Goal: Information Seeking & Learning: Learn about a topic

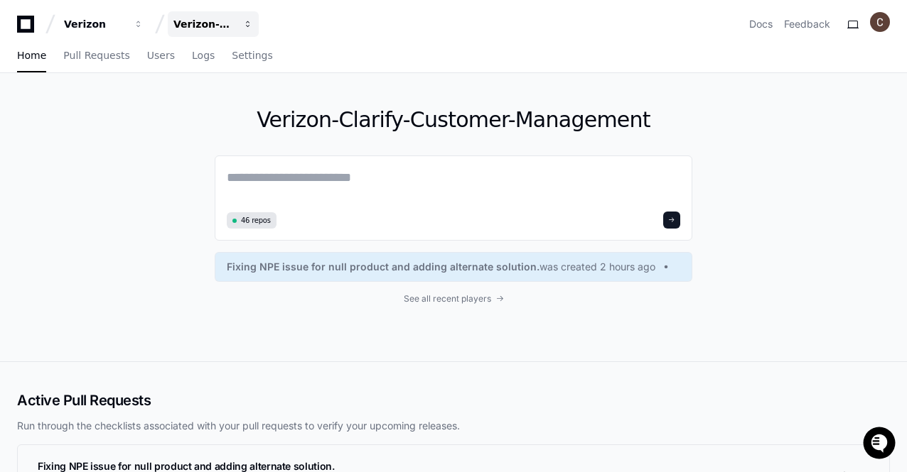
click at [144, 22] on span "button" at bounding box center [139, 24] width 10 height 10
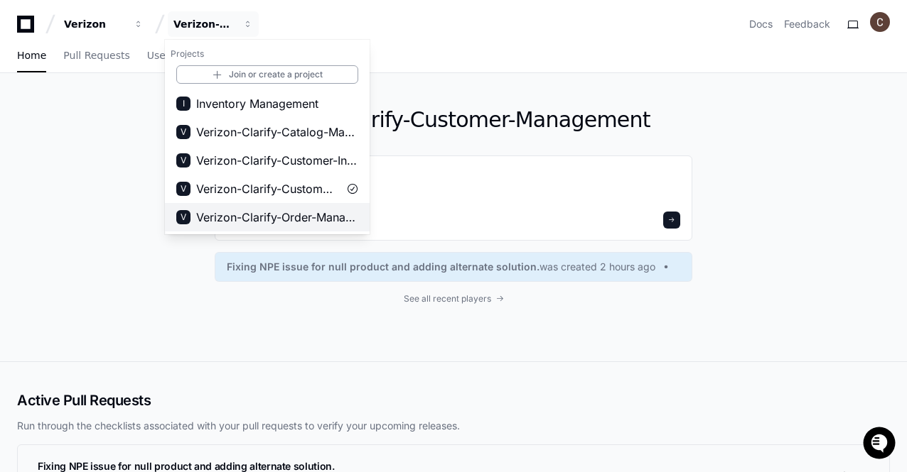
click at [318, 220] on span "Verizon-Clarify-Order-Management" at bounding box center [277, 217] width 162 height 17
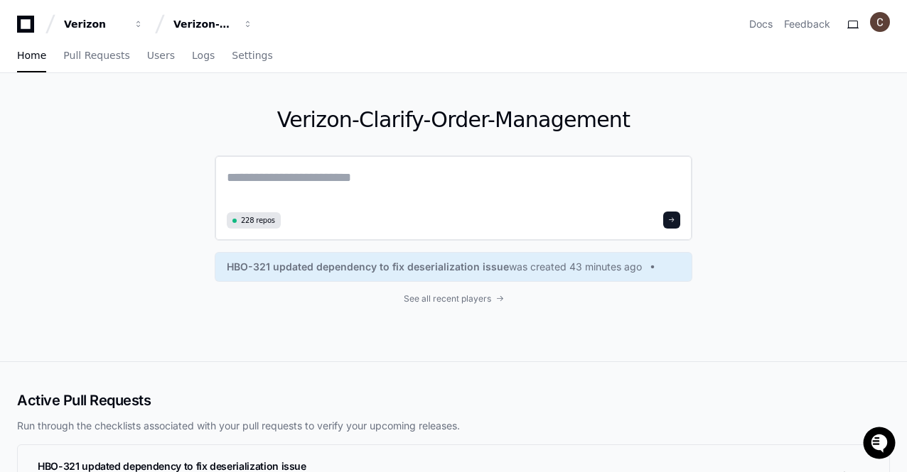
click at [516, 170] on textarea at bounding box center [453, 188] width 453 height 40
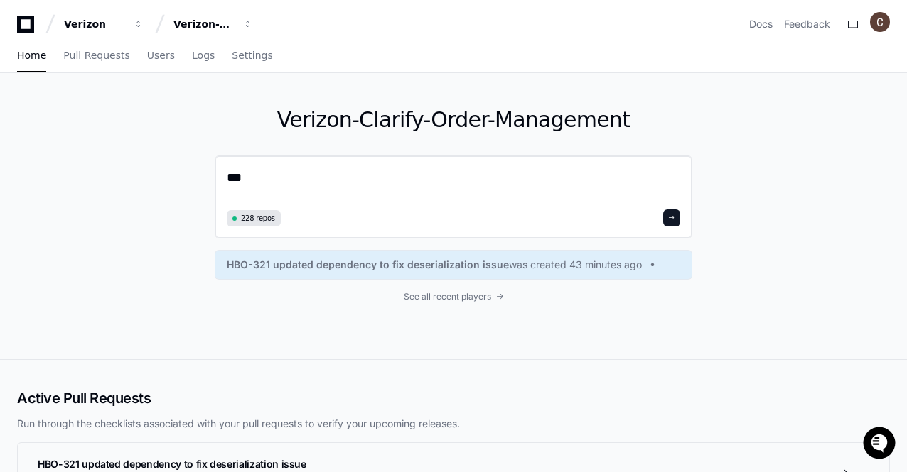
type textarea "*"
click at [588, 183] on textarea "**********" at bounding box center [453, 187] width 453 height 38
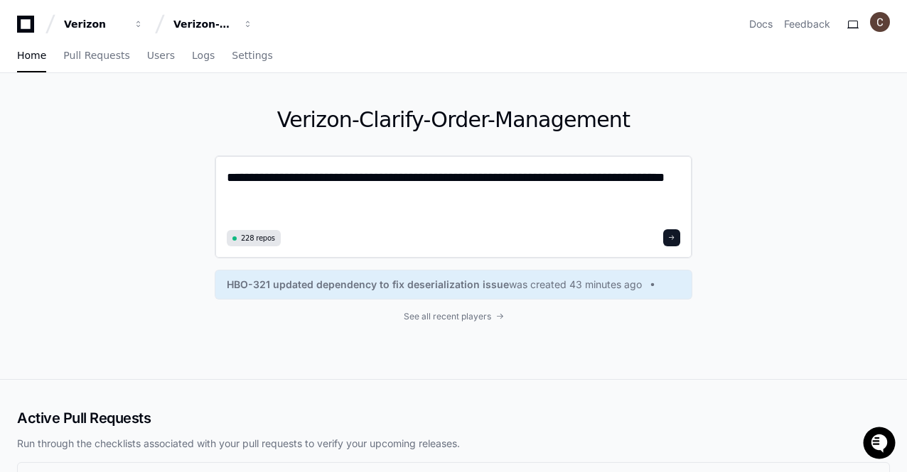
type textarea "**********"
click at [672, 237] on span at bounding box center [671, 237] width 7 height 7
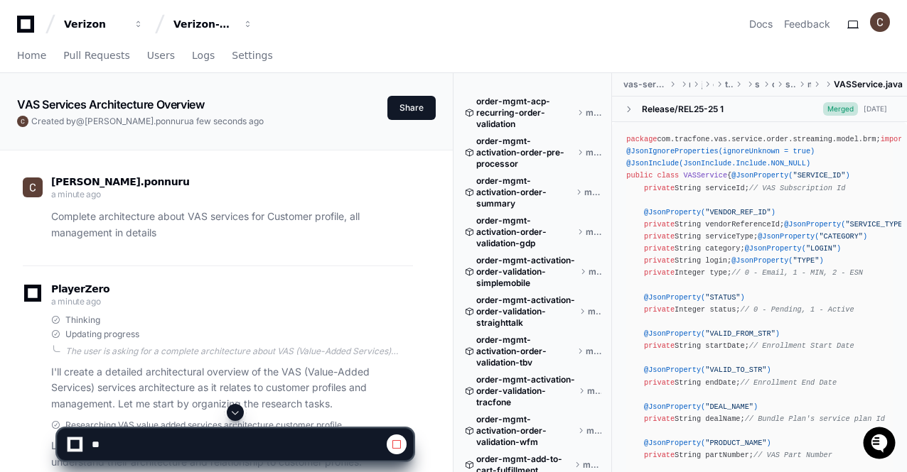
click at [391, 153] on div "chakravarthi.ponnuru a minute ago Complete architecture about VAS services for …" at bounding box center [226, 393] width 418 height 485
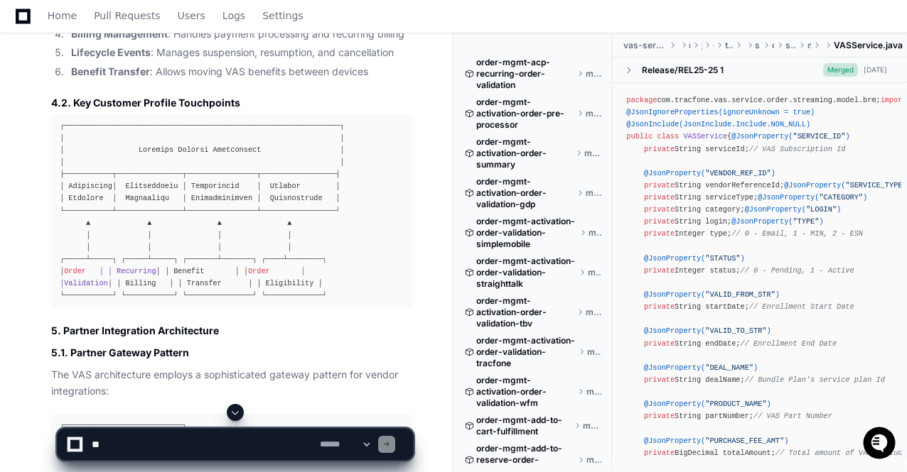
scroll to position [3122, 0]
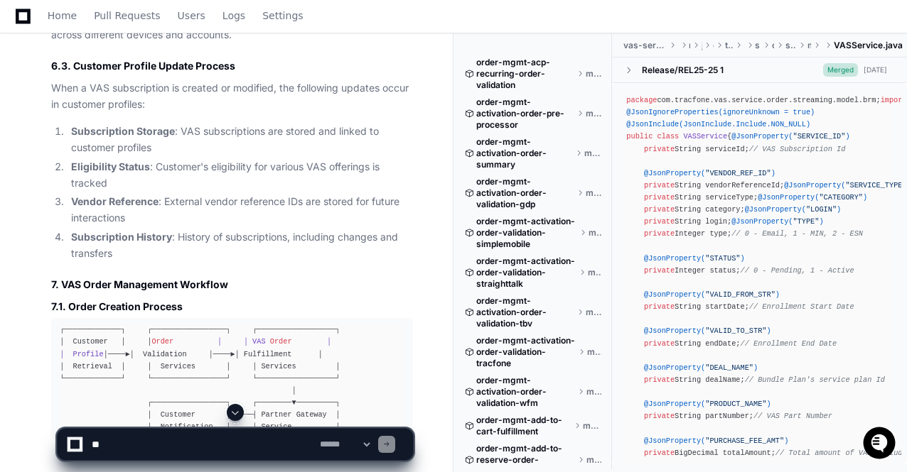
click at [235, 413] on span at bounding box center [234, 412] width 11 height 11
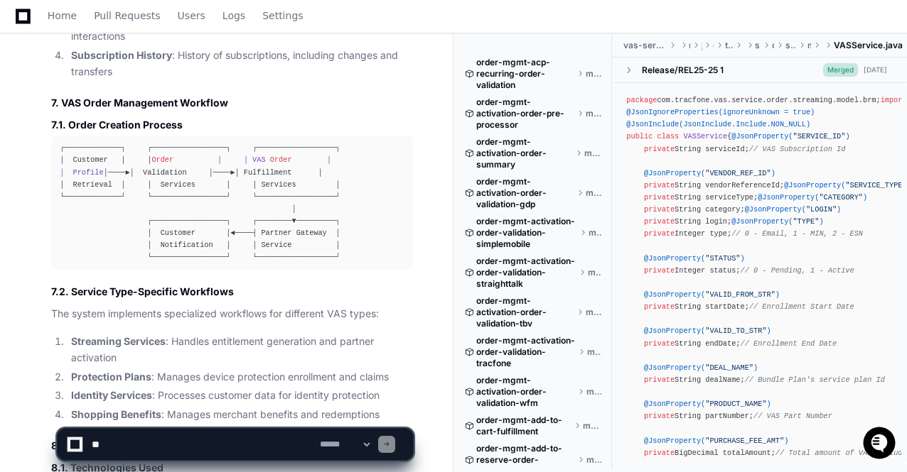
scroll to position [5559, 0]
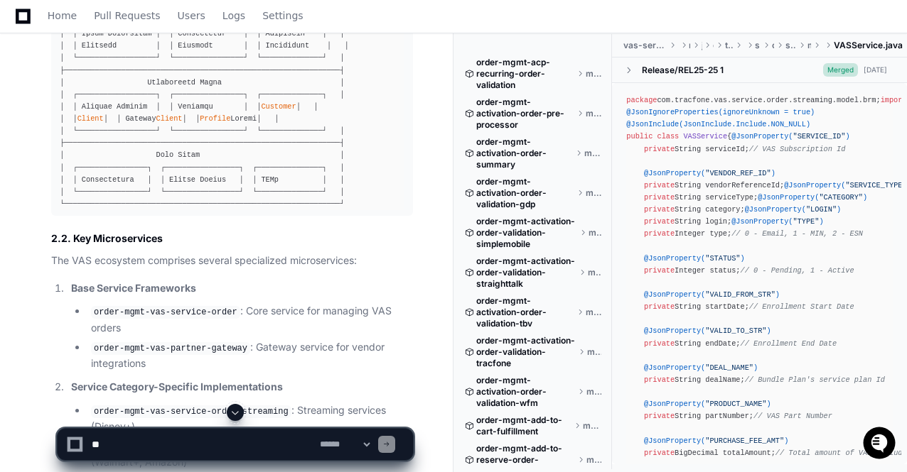
scroll to position [0, 0]
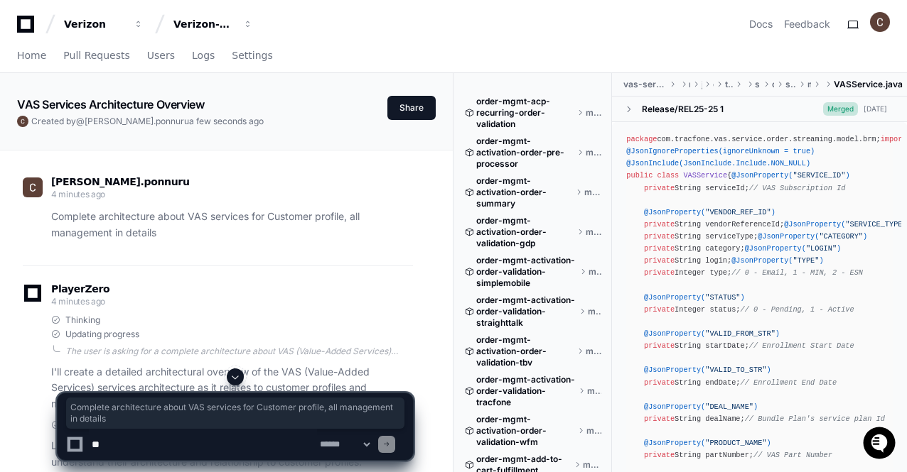
drag, startPoint x: 165, startPoint y: 237, endPoint x: 48, endPoint y: 212, distance: 119.1
click at [48, 212] on div "Complete architecture about VAS services for Customer profile, all management i…" at bounding box center [218, 225] width 390 height 33
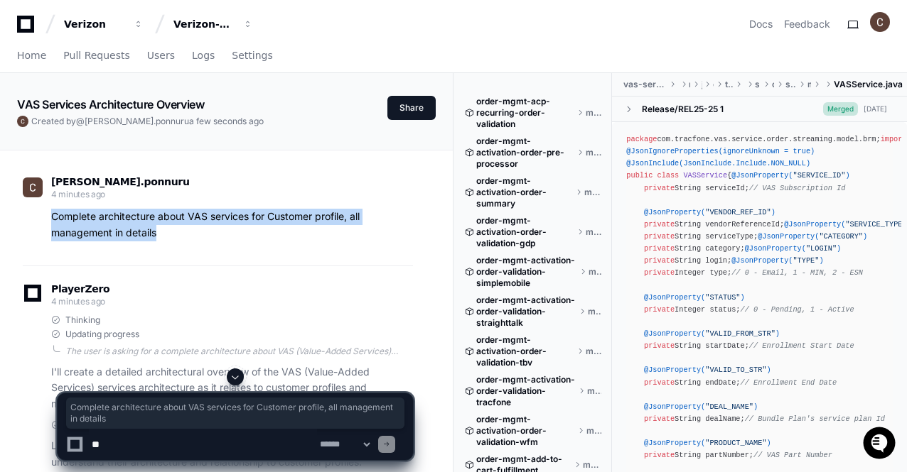
copy p "Complete architecture about VAS services for Customer profile, all management i…"
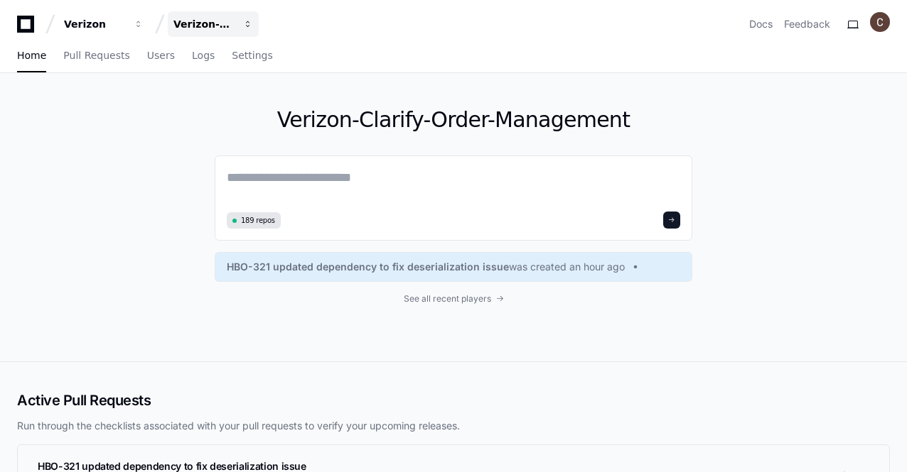
click at [144, 21] on span "button" at bounding box center [139, 24] width 10 height 10
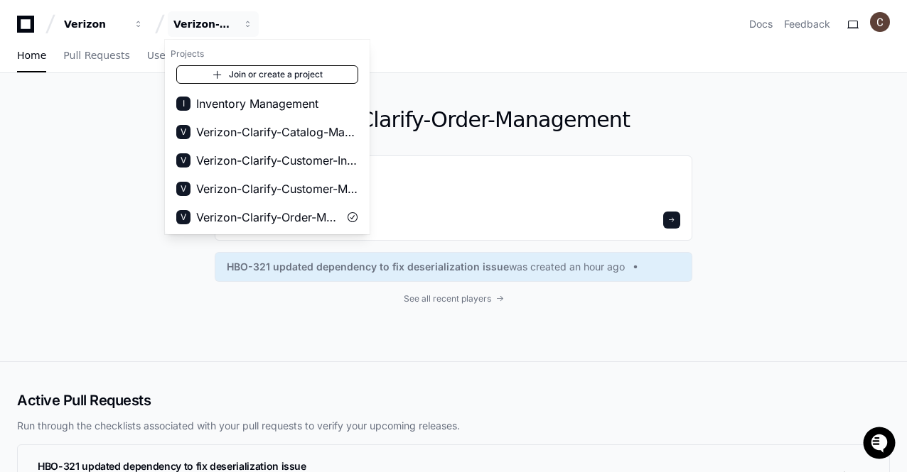
click at [275, 73] on link "Join or create a project" at bounding box center [267, 74] width 182 height 18
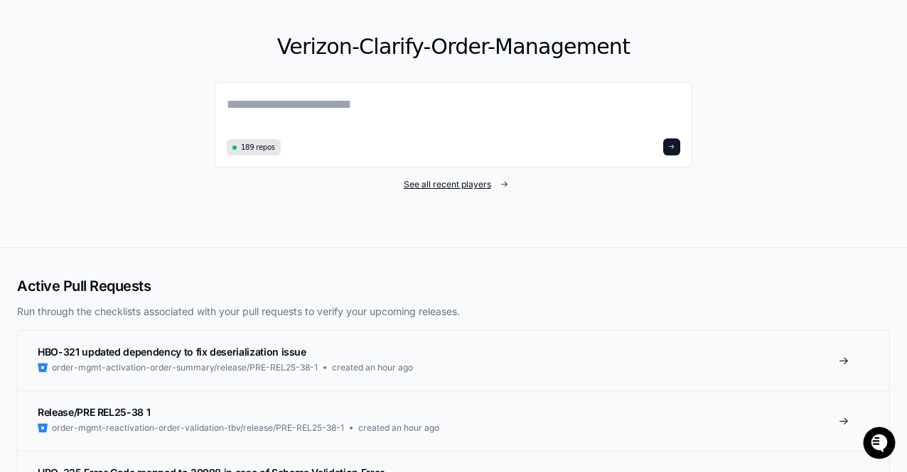
click at [476, 186] on span "See all recent players" at bounding box center [447, 184] width 87 height 11
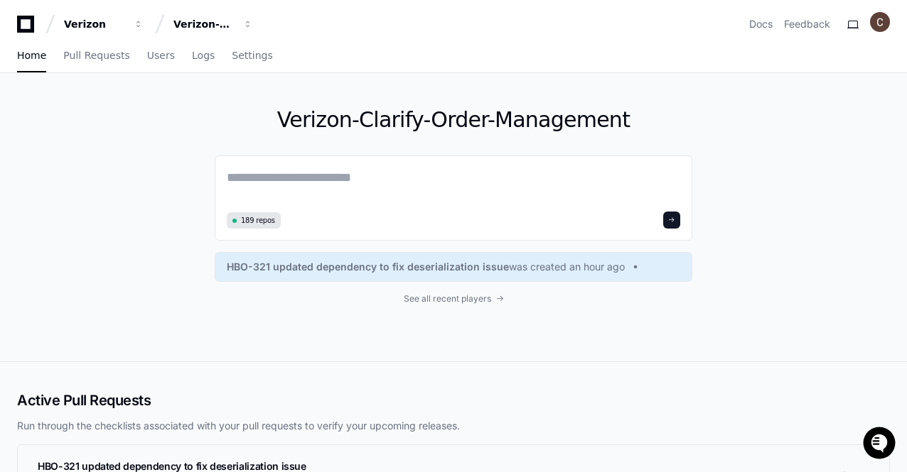
click at [26, 25] on icon at bounding box center [25, 24] width 28 height 17
click at [144, 23] on span "button" at bounding box center [139, 24] width 10 height 10
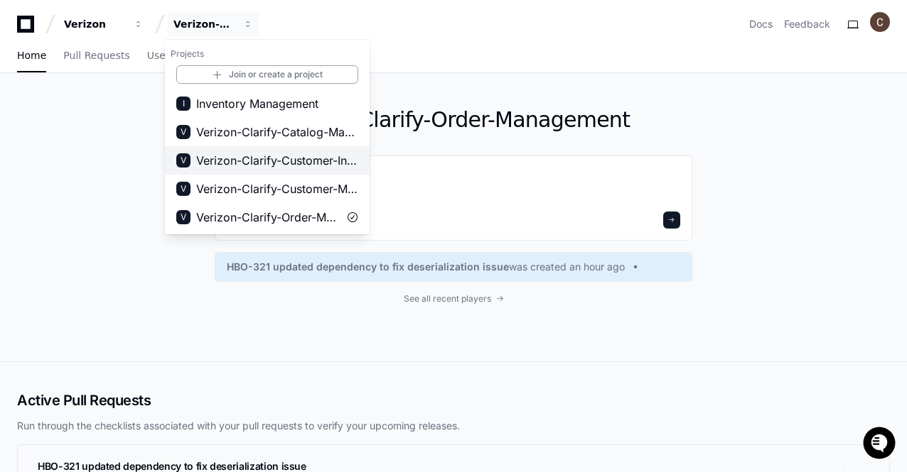
click at [293, 156] on span "Verizon-Clarify-Customer-Integrations" at bounding box center [277, 160] width 162 height 17
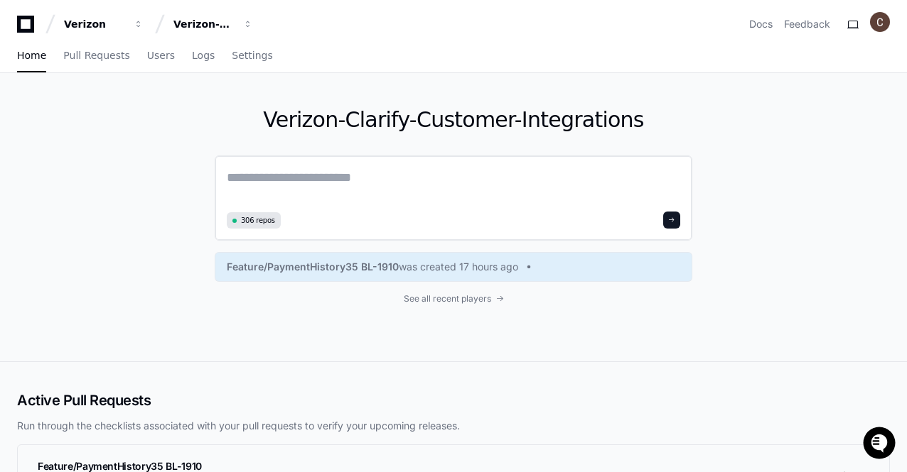
click at [354, 180] on textarea at bounding box center [453, 188] width 453 height 40
paste textarea "**********"
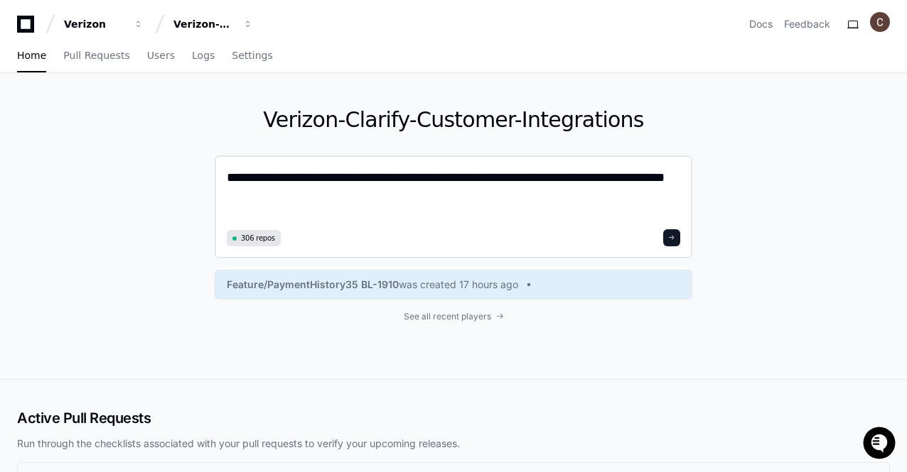
type textarea "**********"
click at [671, 242] on button at bounding box center [671, 237] width 17 height 17
click at [674, 238] on span at bounding box center [671, 237] width 7 height 7
click at [26, 23] on icon at bounding box center [25, 24] width 28 height 17
click at [398, 15] on div "Verizon Verizon-Clarify-Customer-Integrations Docs Feedback" at bounding box center [453, 24] width 872 height 26
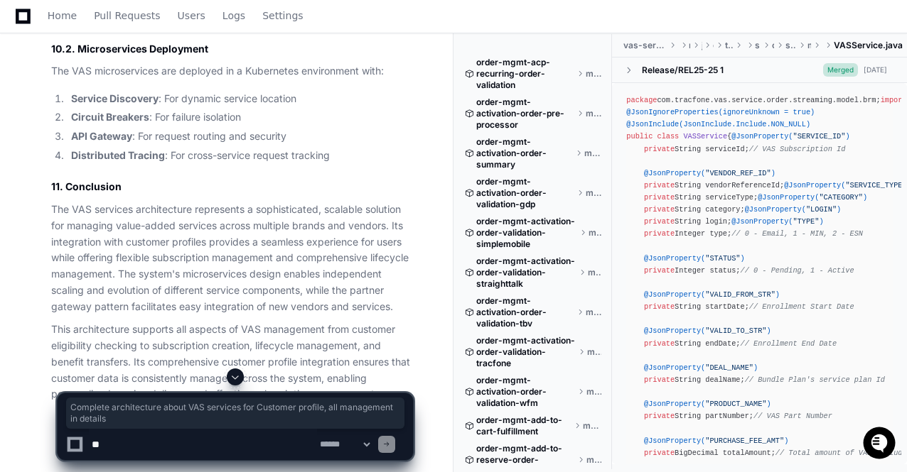
scroll to position [7292, 0]
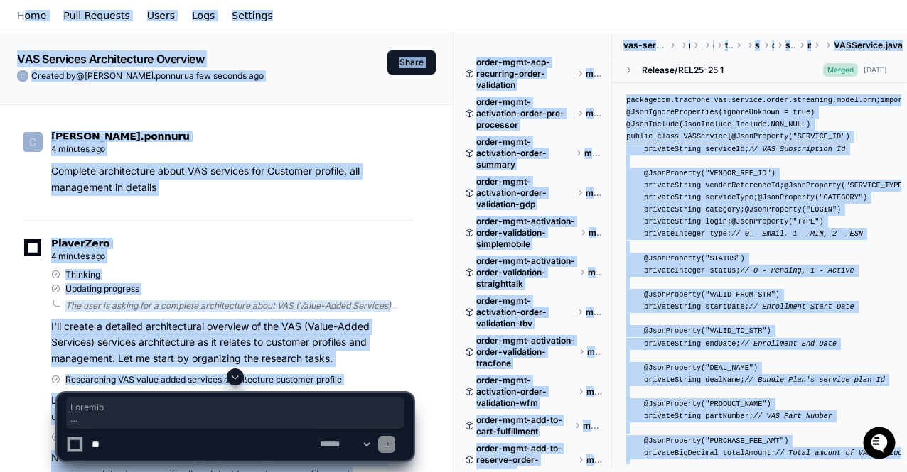
scroll to position [0, 0]
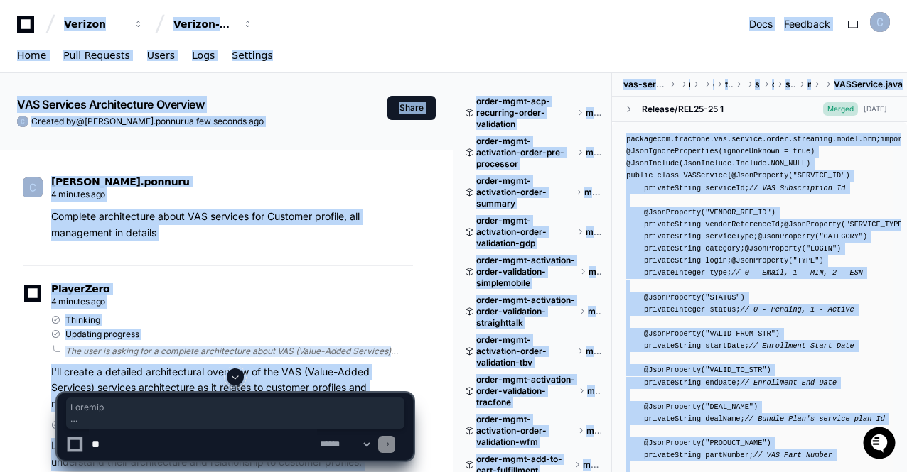
drag, startPoint x: 437, startPoint y: 420, endPoint x: 57, endPoint y: -62, distance: 613.6
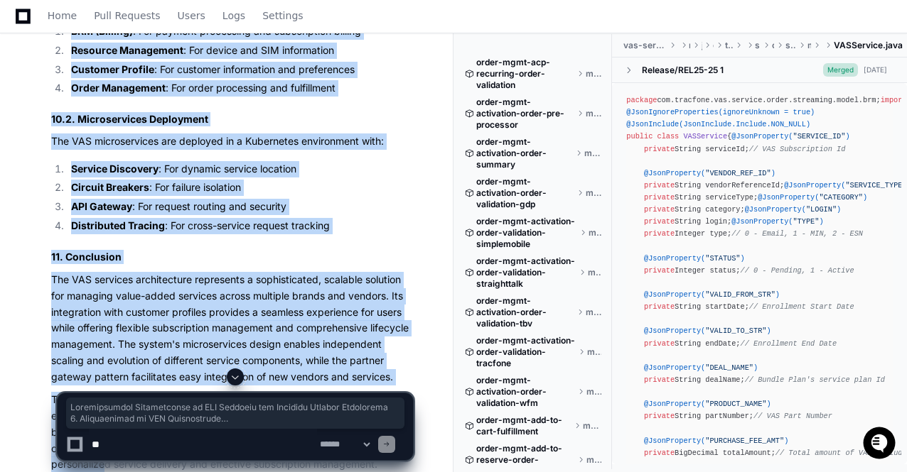
scroll to position [7292, 0]
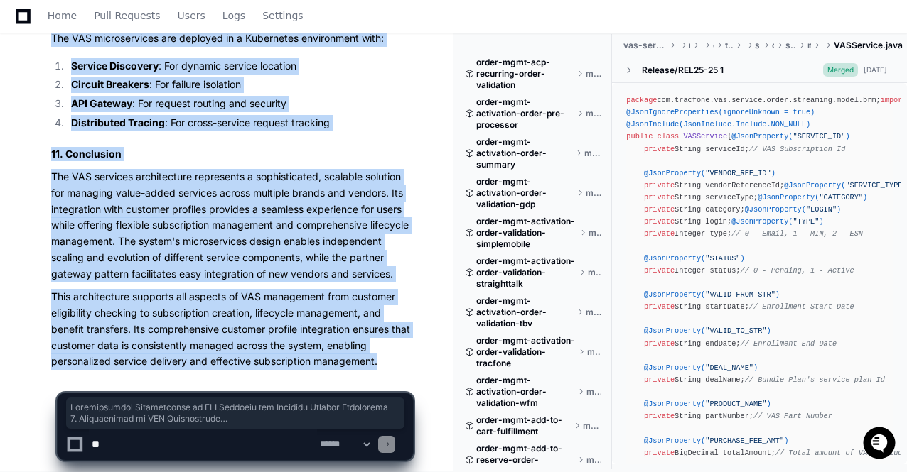
drag, startPoint x: 41, startPoint y: 261, endPoint x: 382, endPoint y: 357, distance: 353.6
copy article "Comprehensive Architecture of VAS Services for Customer Profile Management 1. I…"
click at [293, 150] on h2 "11. Conclusion" at bounding box center [232, 154] width 362 height 14
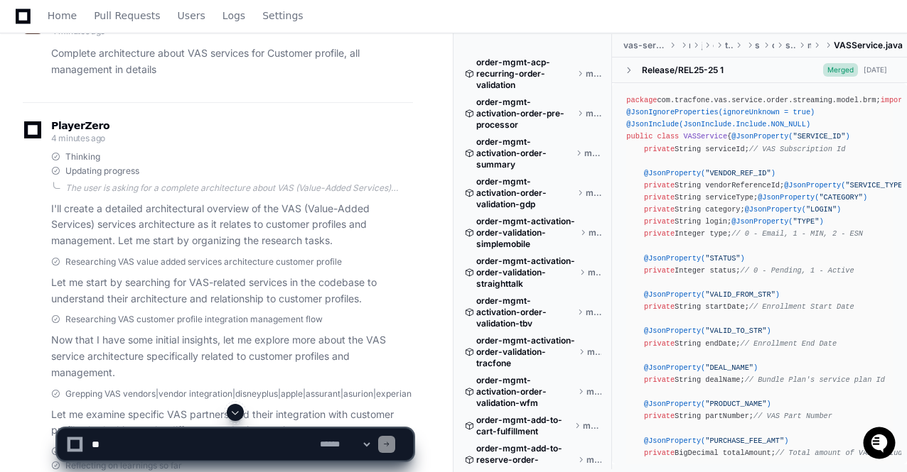
scroll to position [0, 0]
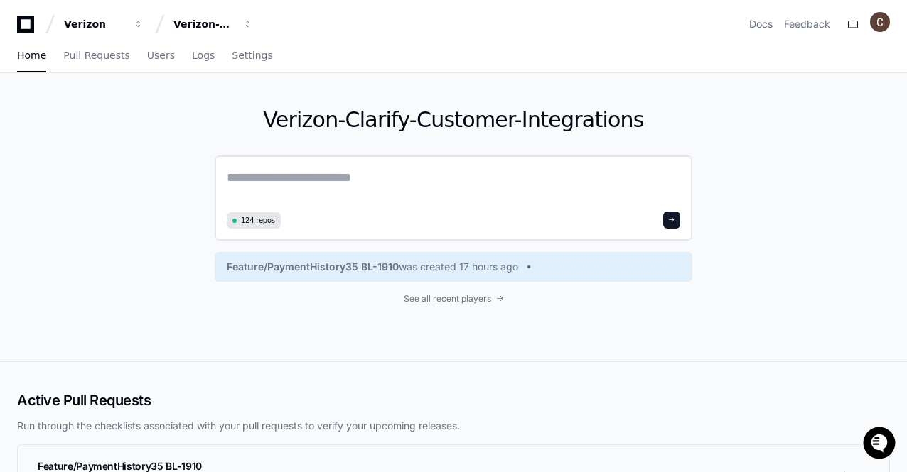
click at [293, 198] on textarea at bounding box center [453, 188] width 453 height 40
paste textarea "**********"
type textarea "**********"
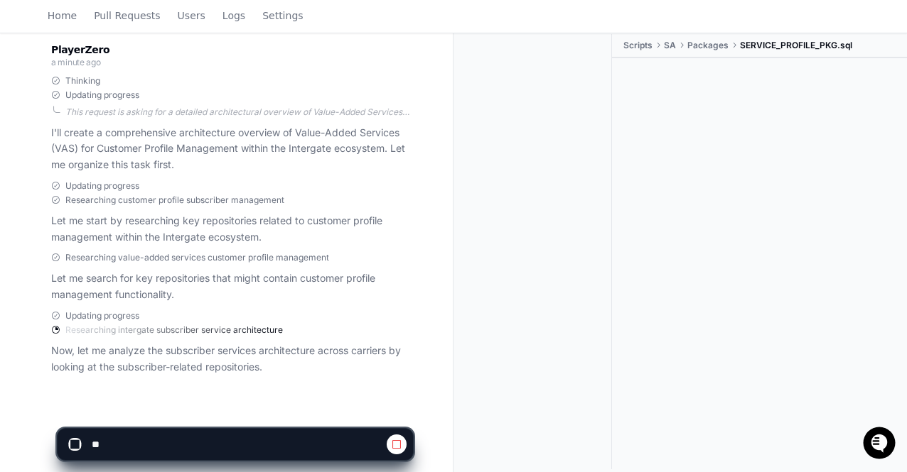
scroll to position [254, 0]
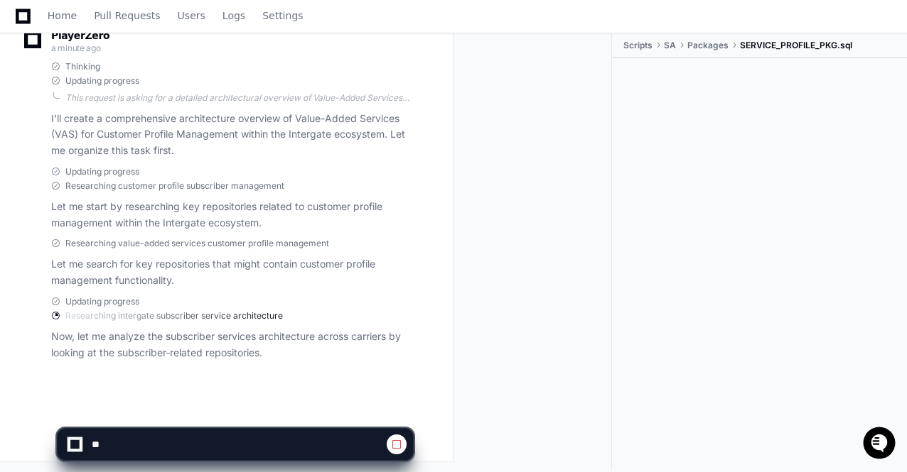
click at [253, 290] on div "PlayerZero a minute ago Thinking Updating progress I'll create a comprehensive …" at bounding box center [218, 199] width 390 height 374
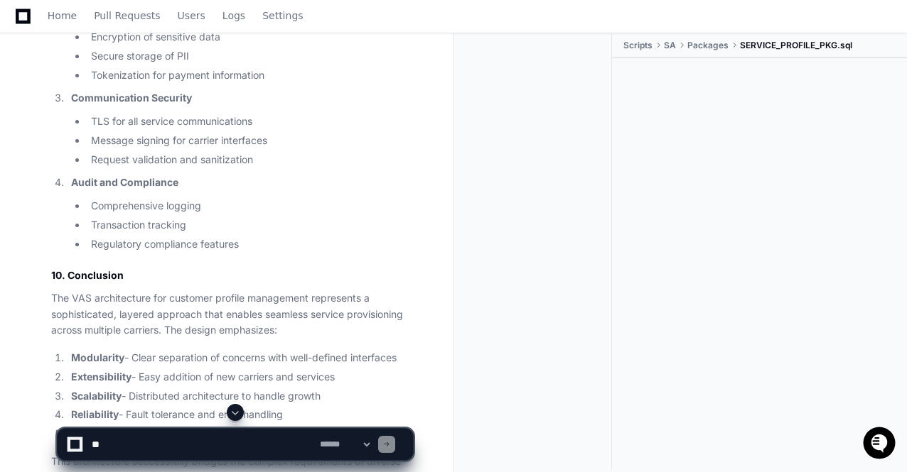
scroll to position [5606, 0]
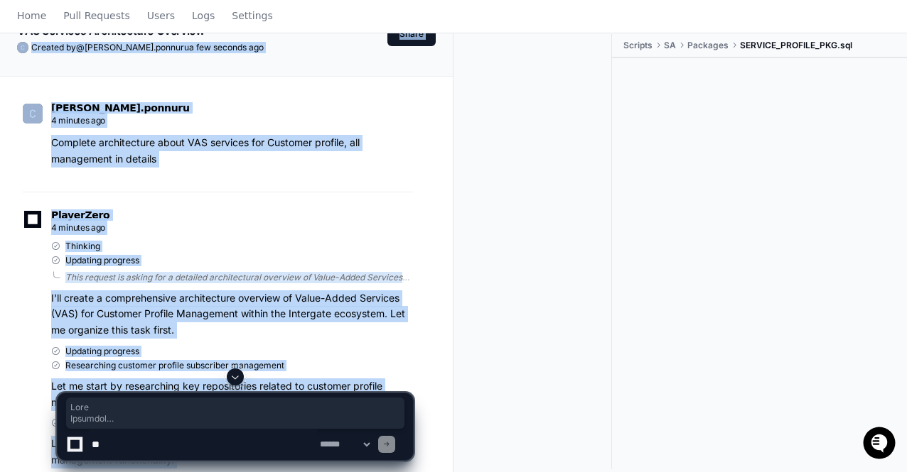
scroll to position [0, 0]
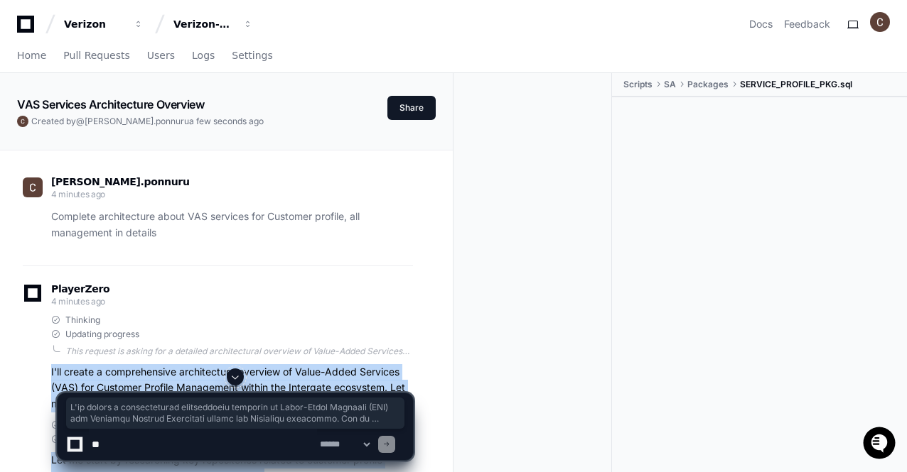
drag, startPoint x: 431, startPoint y: 393, endPoint x: 39, endPoint y: 362, distance: 392.7
copy div "I'll create a comprehensive architecture overview of Value-Added Services (VAS)…"
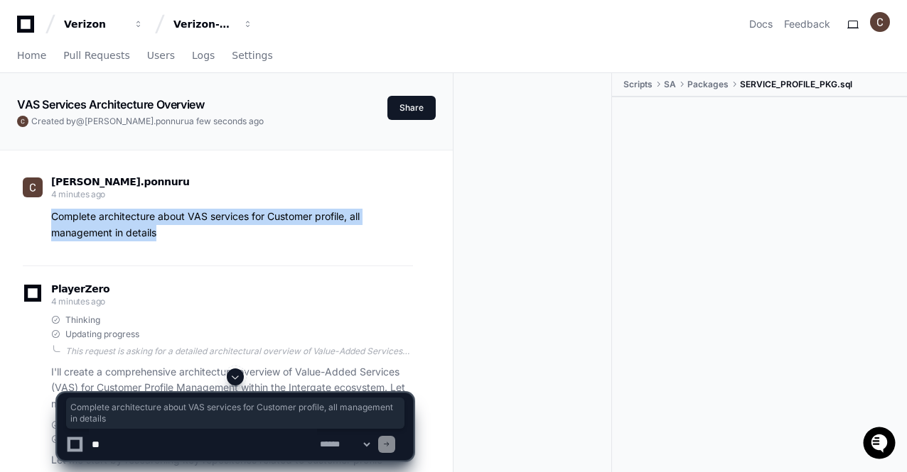
drag, startPoint x: 162, startPoint y: 229, endPoint x: 49, endPoint y: 217, distance: 113.7
click at [49, 217] on div "Complete architecture about VAS services for Customer profile, all management i…" at bounding box center [218, 225] width 390 height 33
copy p "Complete architecture about VAS services for Customer profile, all management i…"
click at [253, 22] on button "Verizon-Clarify-Customer-Integrations" at bounding box center [213, 24] width 91 height 26
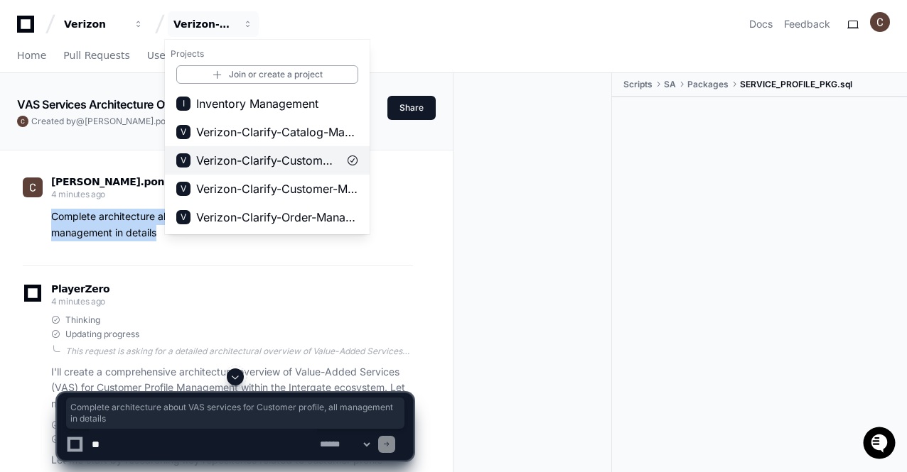
click at [301, 162] on span "Verizon-Clarify-Customer-Integrations" at bounding box center [267, 160] width 142 height 17
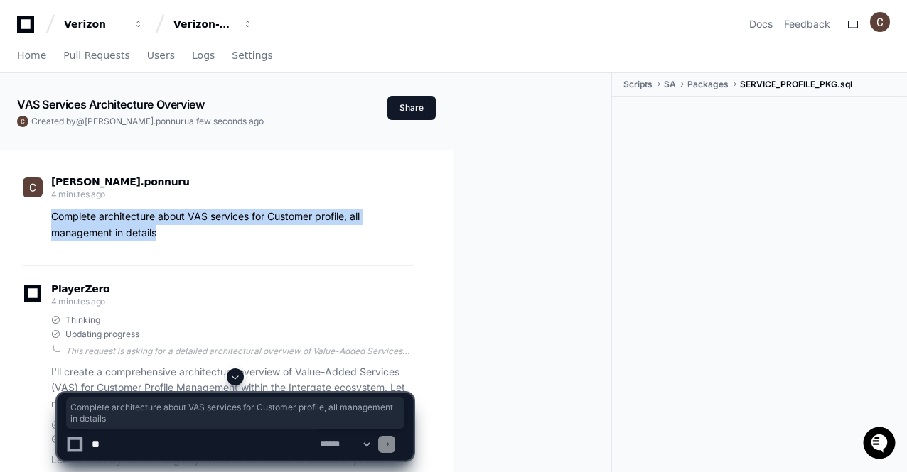
click at [28, 25] on icon at bounding box center [25, 24] width 28 height 17
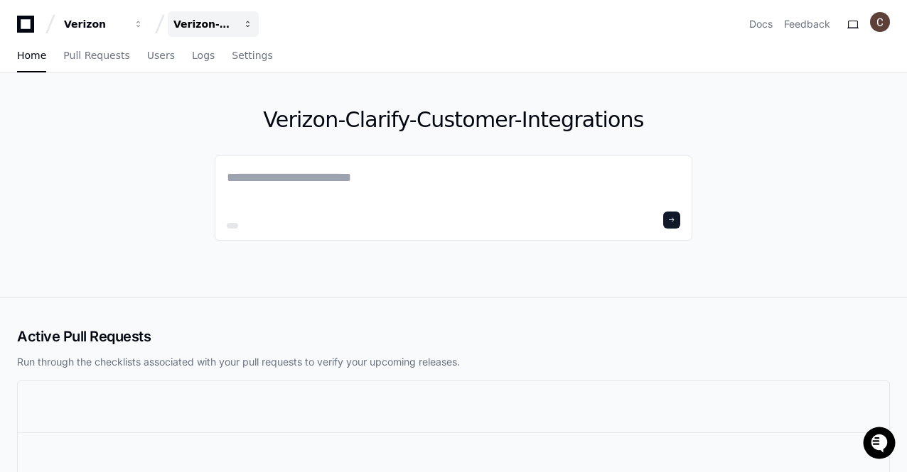
click at [144, 26] on span "button" at bounding box center [139, 24] width 10 height 10
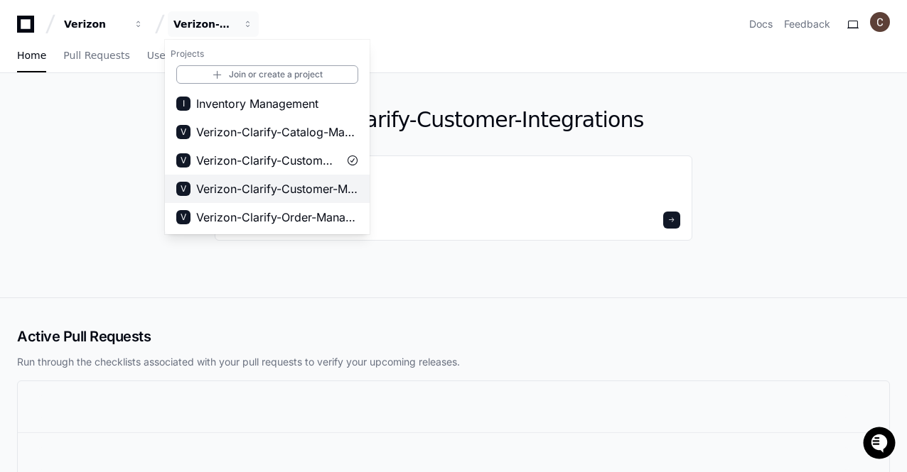
click at [302, 185] on span "Verizon-Clarify-Customer-Management" at bounding box center [277, 188] width 162 height 17
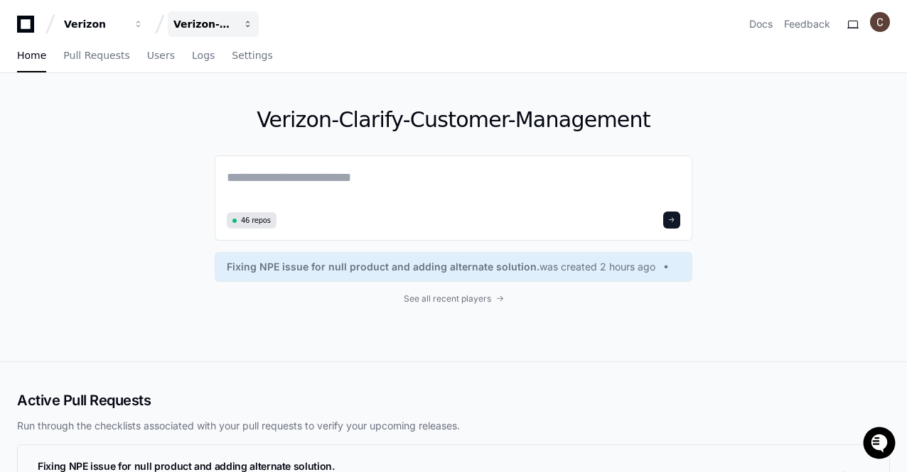
click at [144, 25] on span "button" at bounding box center [139, 24] width 10 height 10
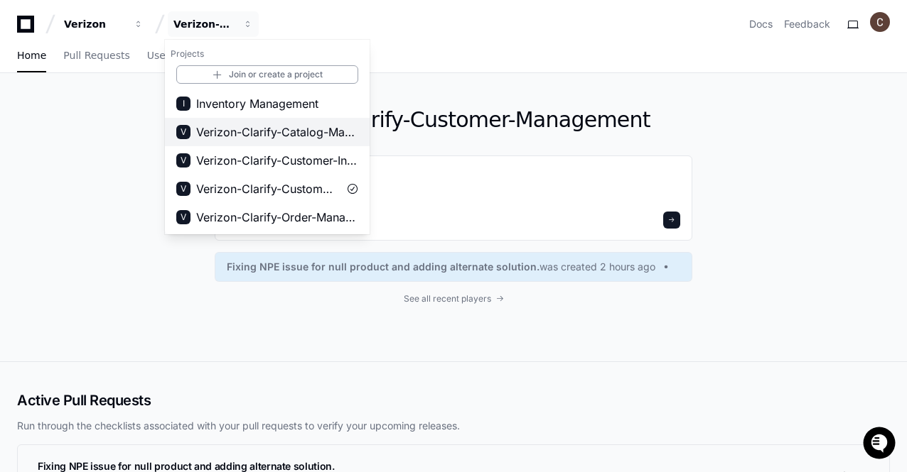
click at [303, 131] on span "Verizon-Clarify-Catalog-Management" at bounding box center [277, 132] width 162 height 17
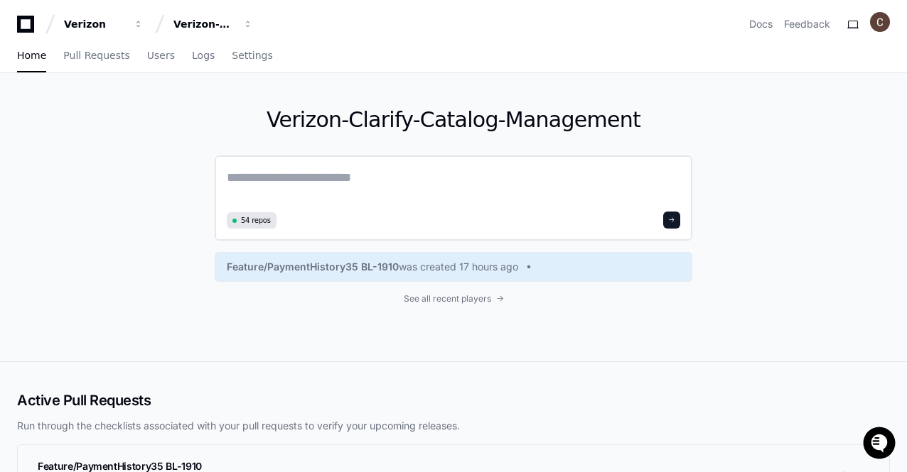
click at [320, 178] on textarea at bounding box center [453, 188] width 453 height 40
paste textarea "**********"
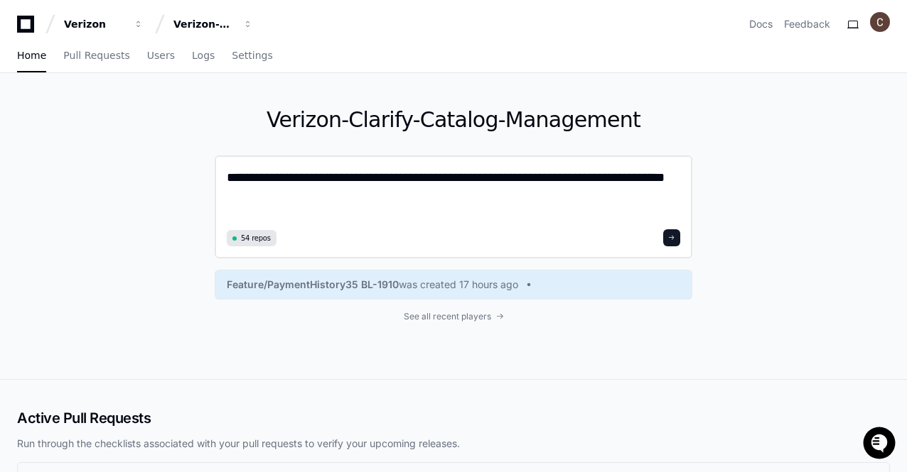
type textarea "**********"
click at [675, 237] on span at bounding box center [671, 237] width 7 height 7
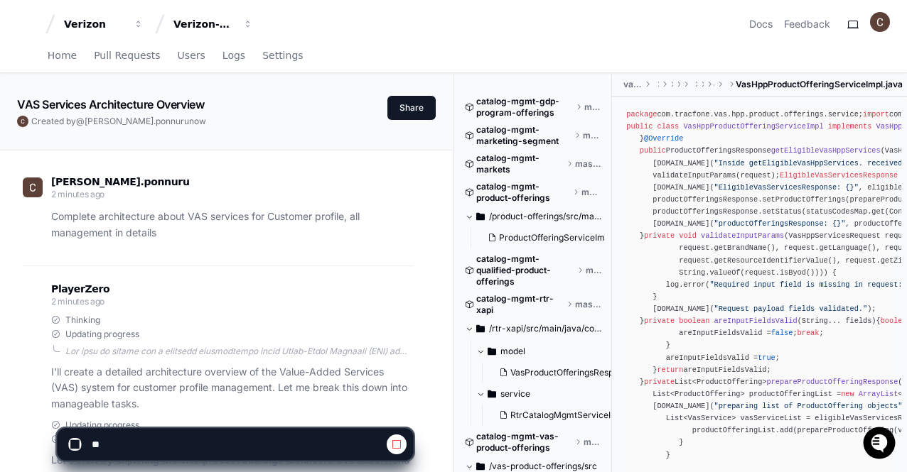
scroll to position [230, 0]
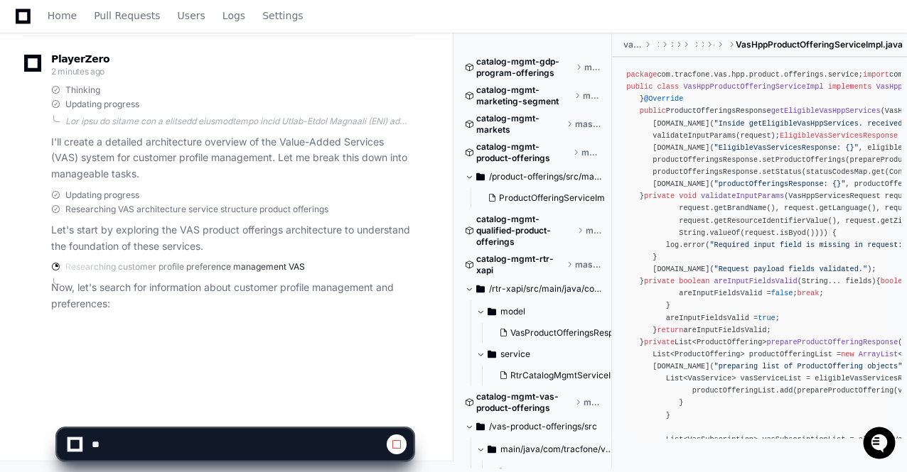
click at [319, 262] on div "Researching customer profile preference management VAS" at bounding box center [232, 266] width 362 height 11
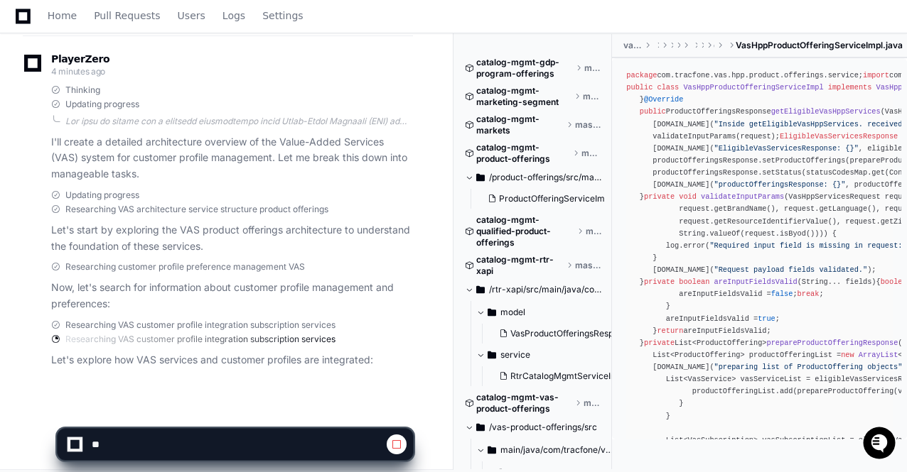
click at [382, 324] on div "Researching VAS customer profile integration subscription services" at bounding box center [232, 325] width 362 height 11
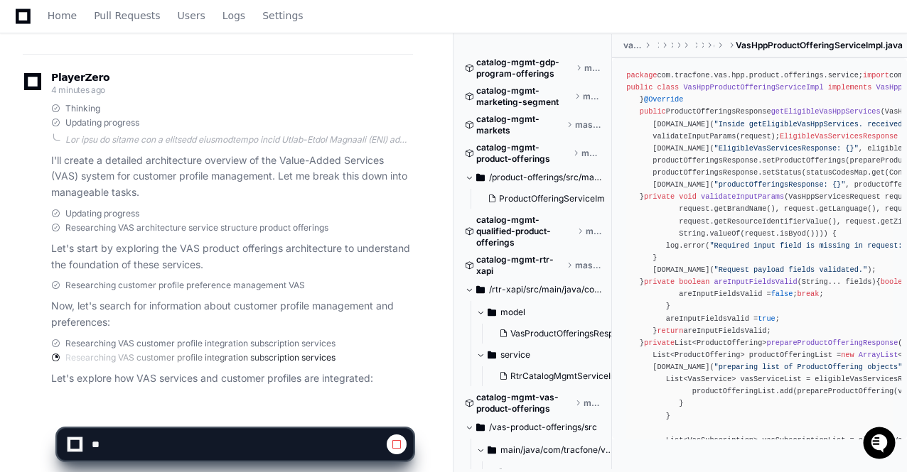
scroll to position [237, 0]
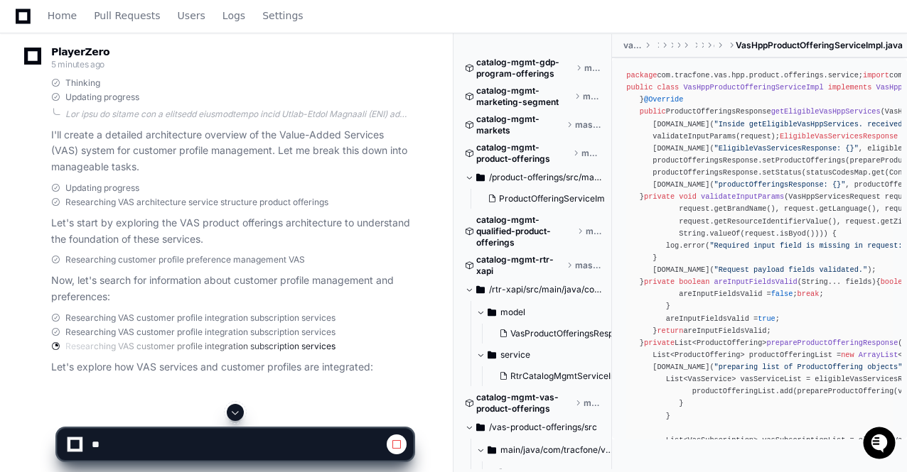
click at [411, 85] on div "Thinking" at bounding box center [232, 82] width 362 height 11
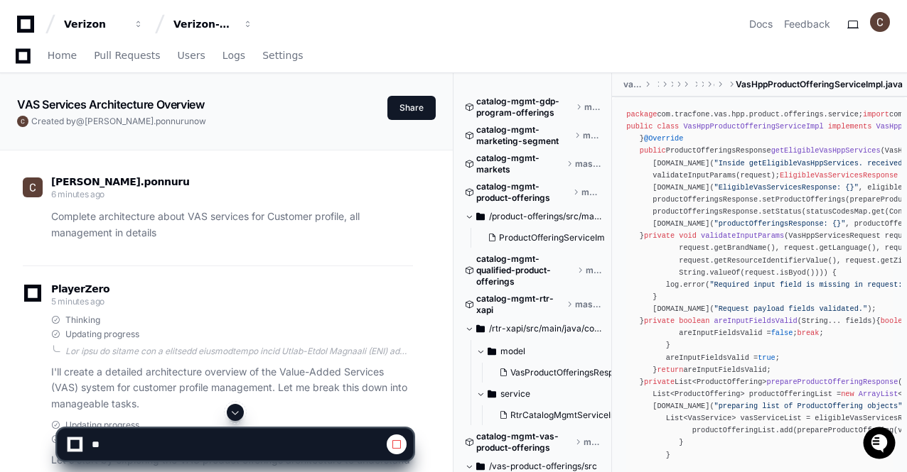
scroll to position [252, 0]
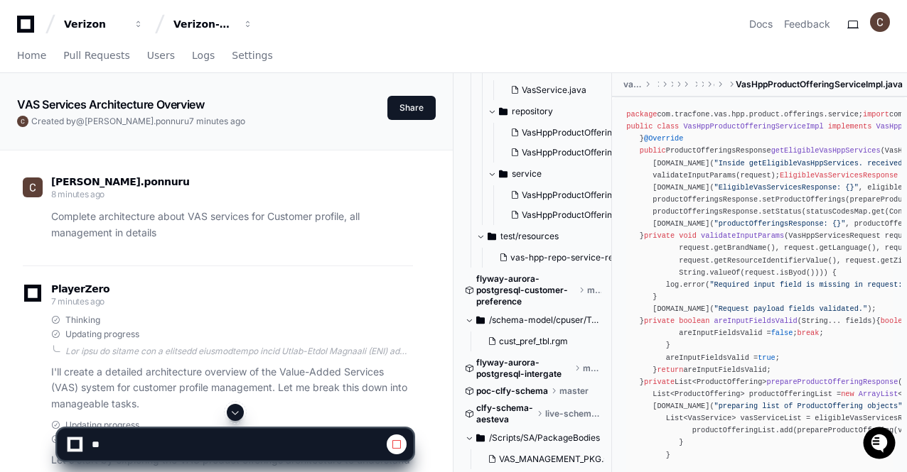
scroll to position [293, 0]
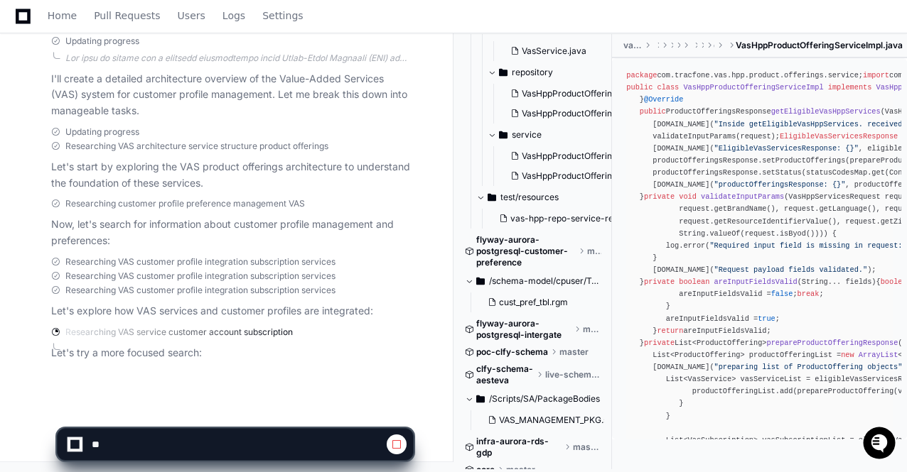
click at [267, 118] on p "I'll create a detailed architecture overview of the Value-Added Services (VAS) …" at bounding box center [232, 95] width 362 height 48
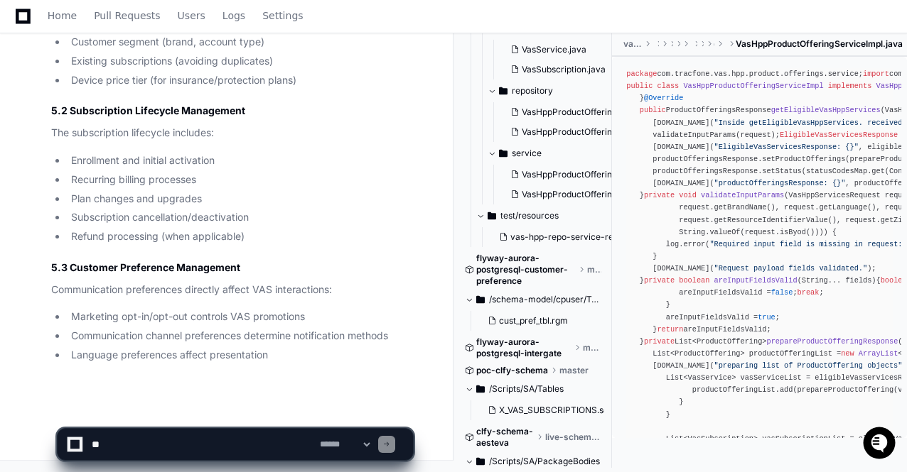
scroll to position [3771, 0]
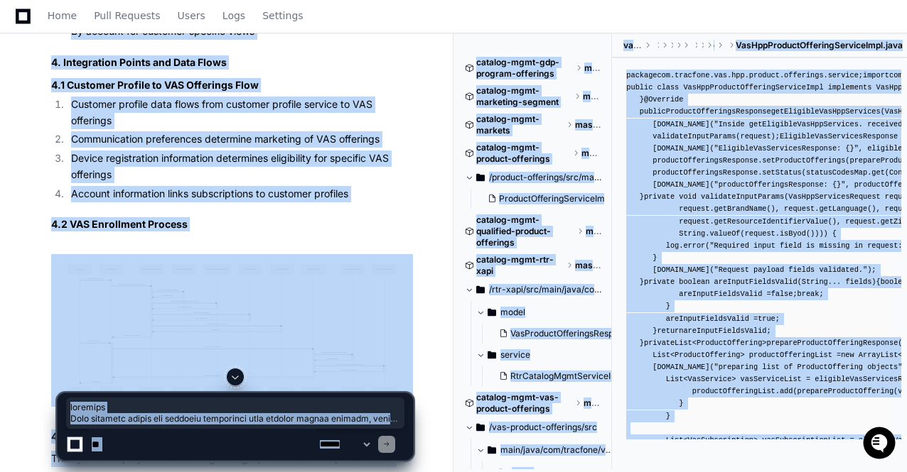
scroll to position [2671, 0]
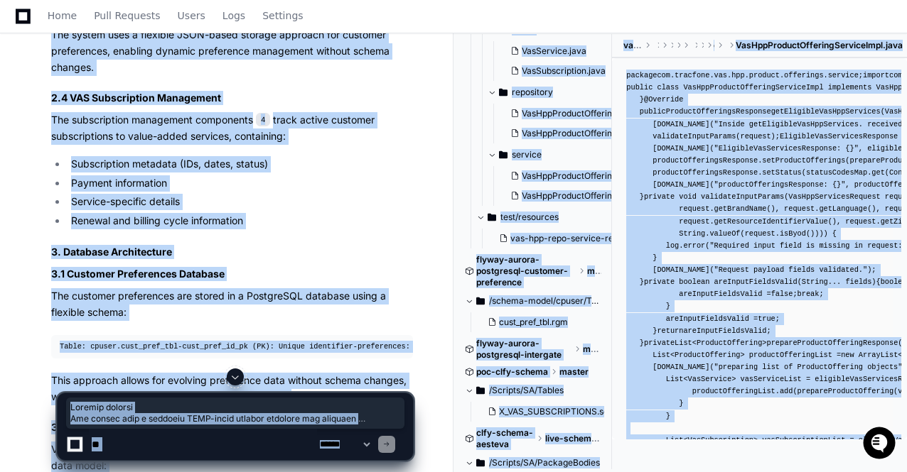
click at [191, 0] on html "Verizon Verizon-Clarify-Catalog-Management Docs Feedback Home Pull Requests Use…" at bounding box center [453, 8] width 907 height 4788
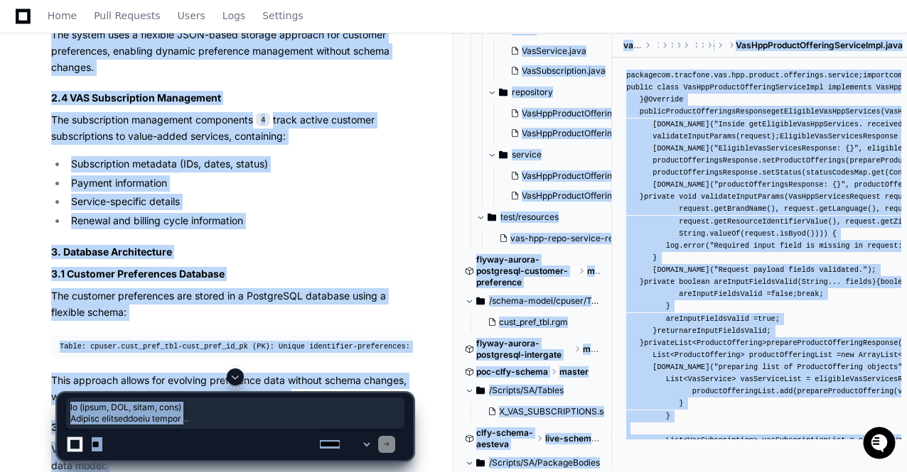
scroll to position [2315, 0]
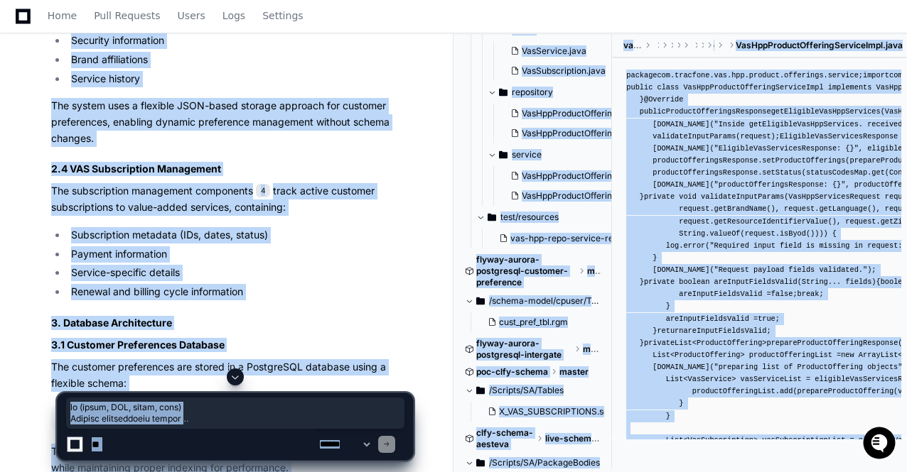
click at [431, 278] on div "[PERSON_NAME].ponnuru 16 minutes ago Complete architecture about VAS services f…" at bounding box center [226, 114] width 418 height 4558
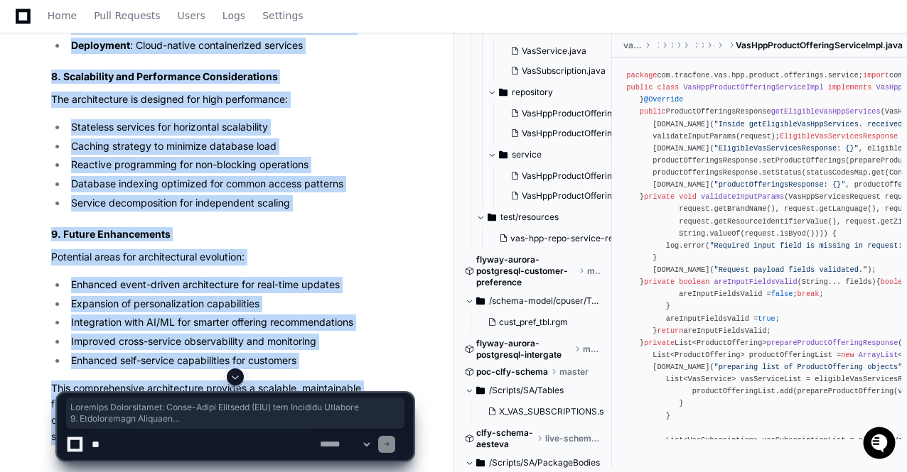
scroll to position [4490, 0]
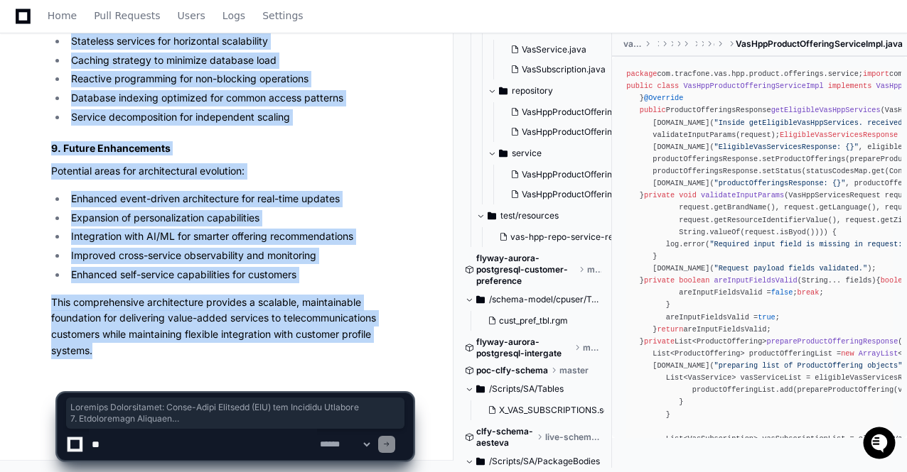
drag, startPoint x: 43, startPoint y: 121, endPoint x: 148, endPoint y: 506, distance: 399.2
copy article "Complete Architecture: Value-Added Services (VAS) for Customer Profiles 1. Arch…"
click at [313, 237] on li "Integration with AI/ML for smarter offering recommendations" at bounding box center [240, 237] width 346 height 16
